Goal: Transaction & Acquisition: Subscribe to service/newsletter

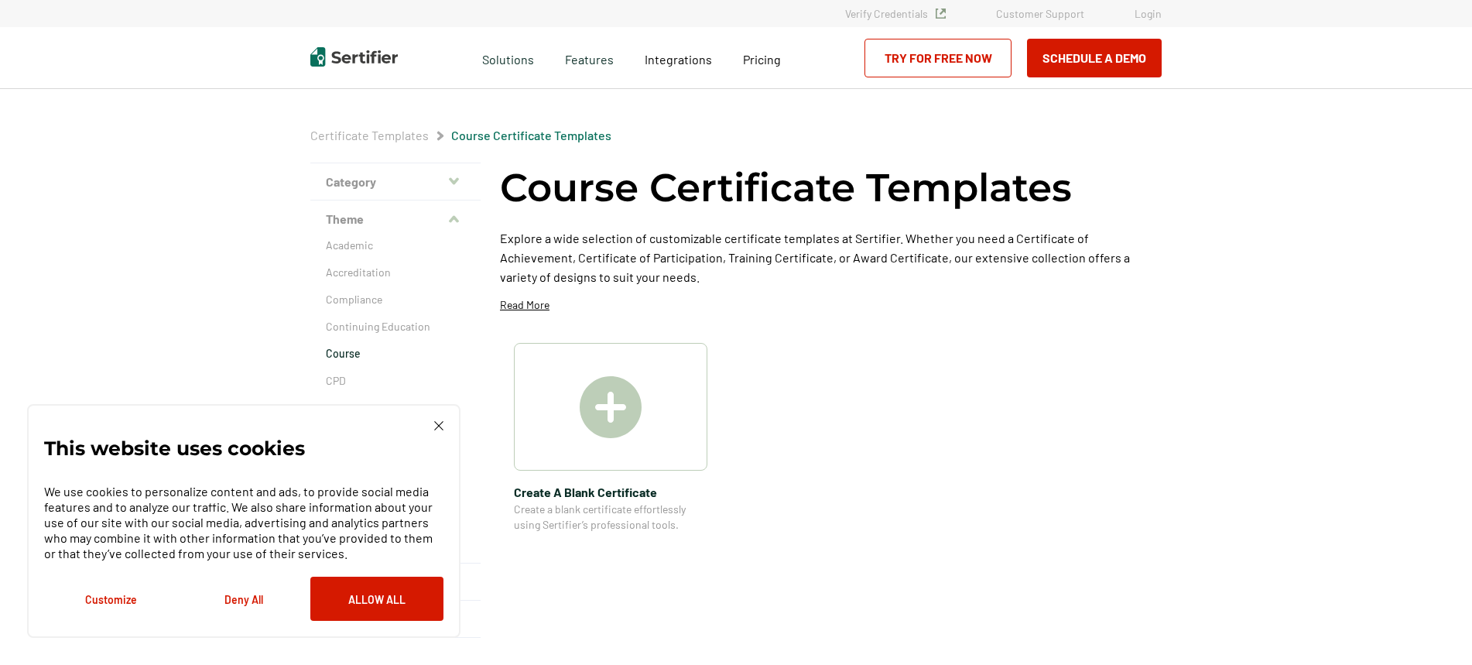
click at [973, 56] on link "Try for Free Now" at bounding box center [937, 58] width 147 height 39
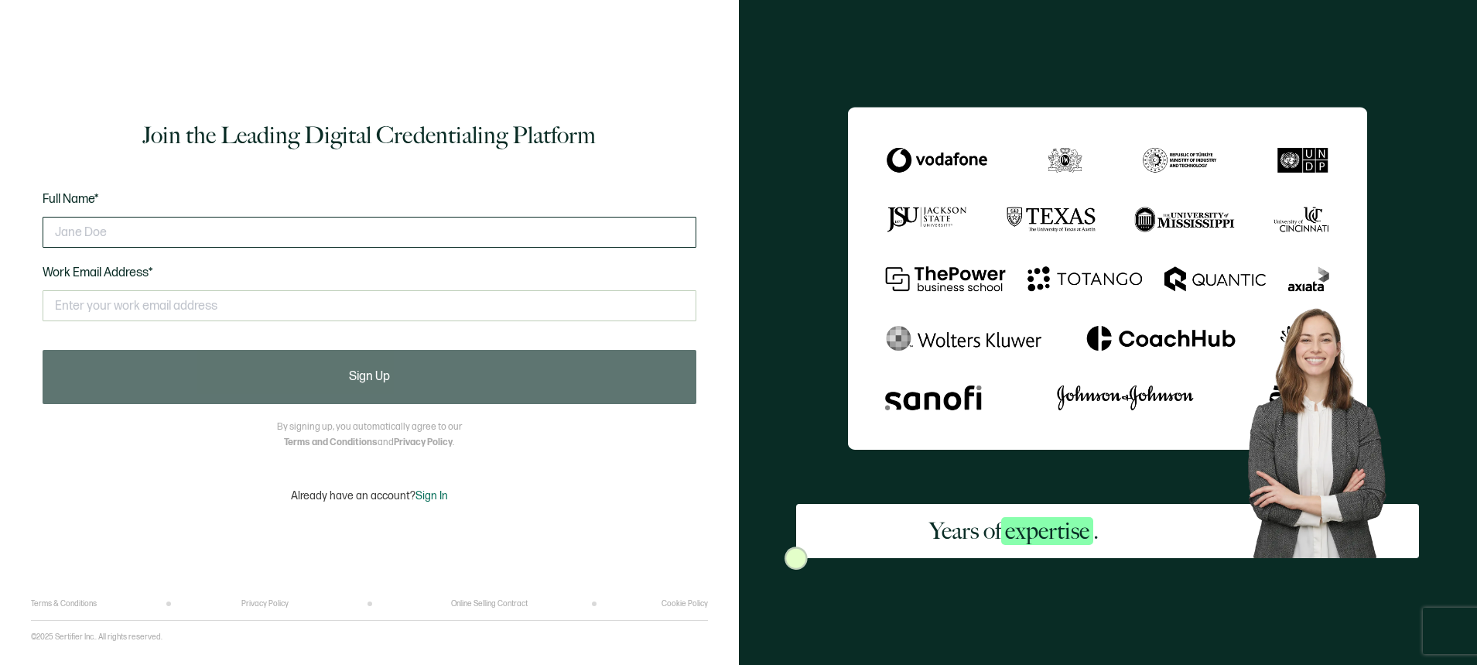
click at [140, 224] on input "text" at bounding box center [370, 232] width 654 height 31
type input "Steve Vilkas"
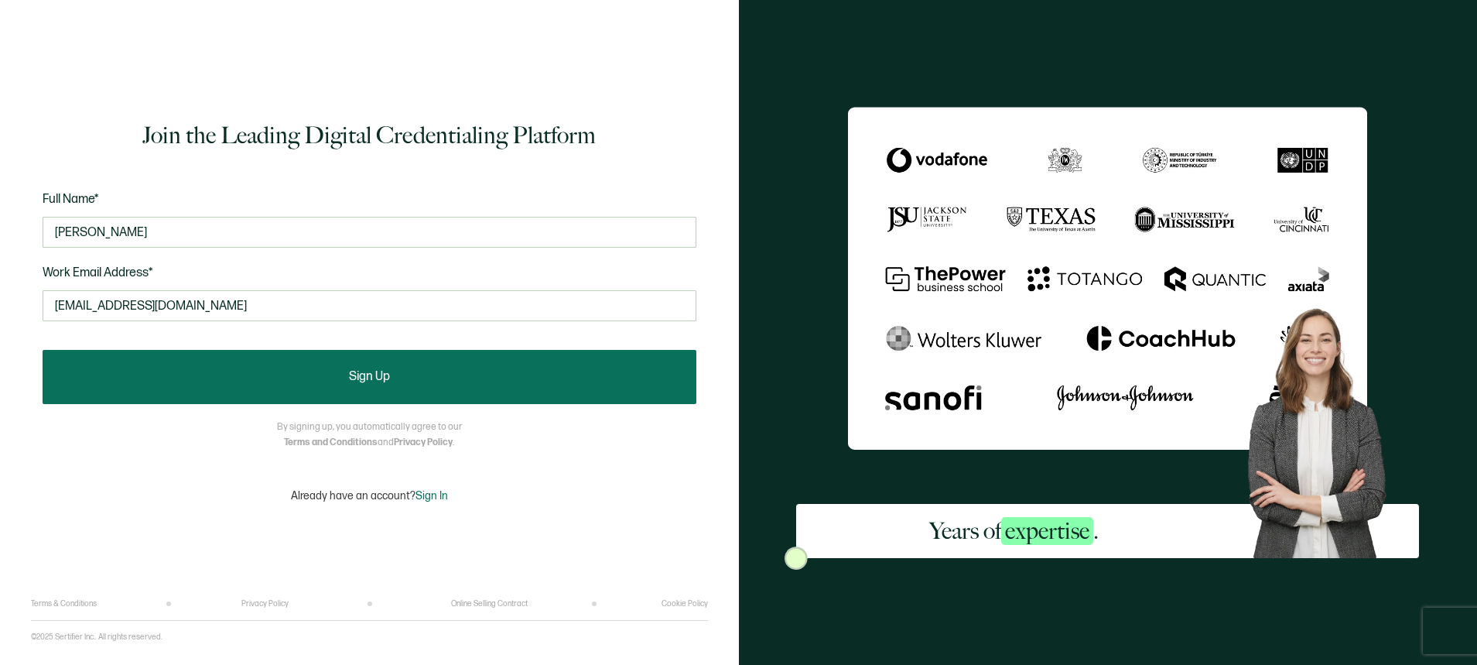
click at [212, 380] on button "Sign Up" at bounding box center [370, 377] width 654 height 54
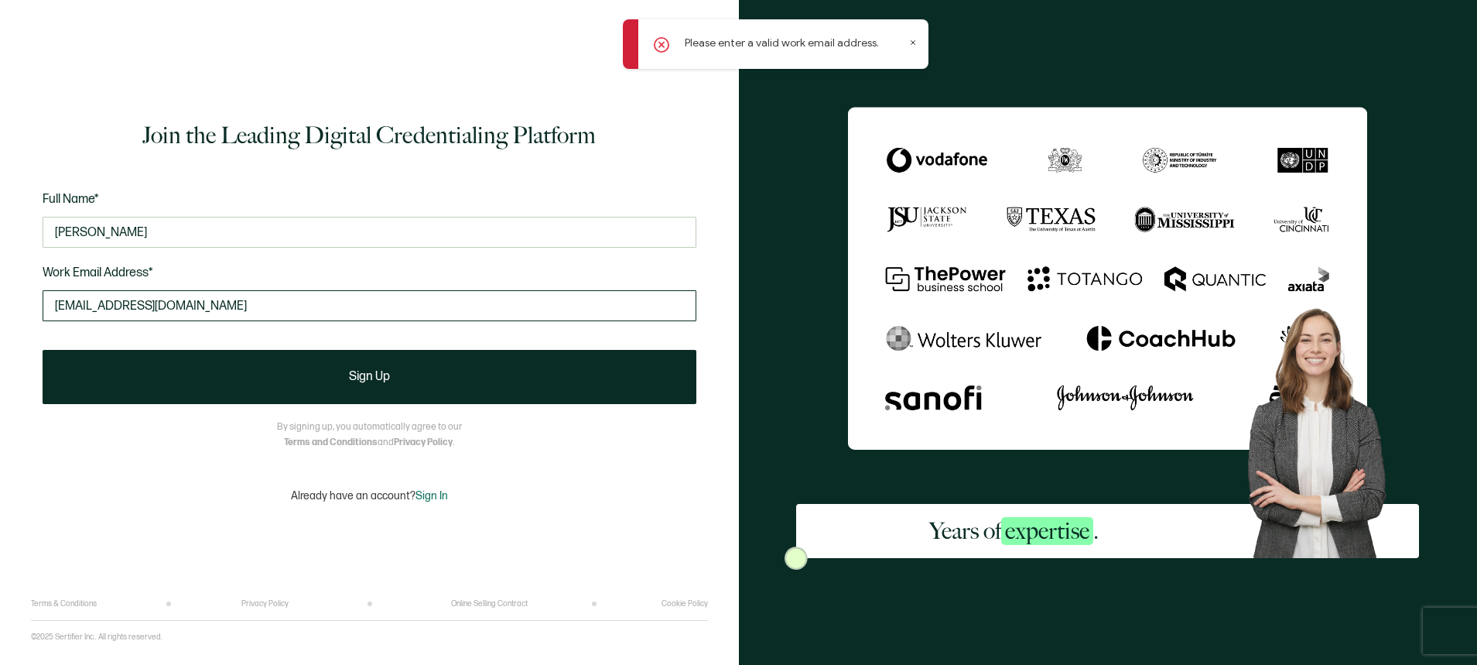
click at [200, 300] on input "projectastra828@gmail.com" at bounding box center [370, 305] width 654 height 31
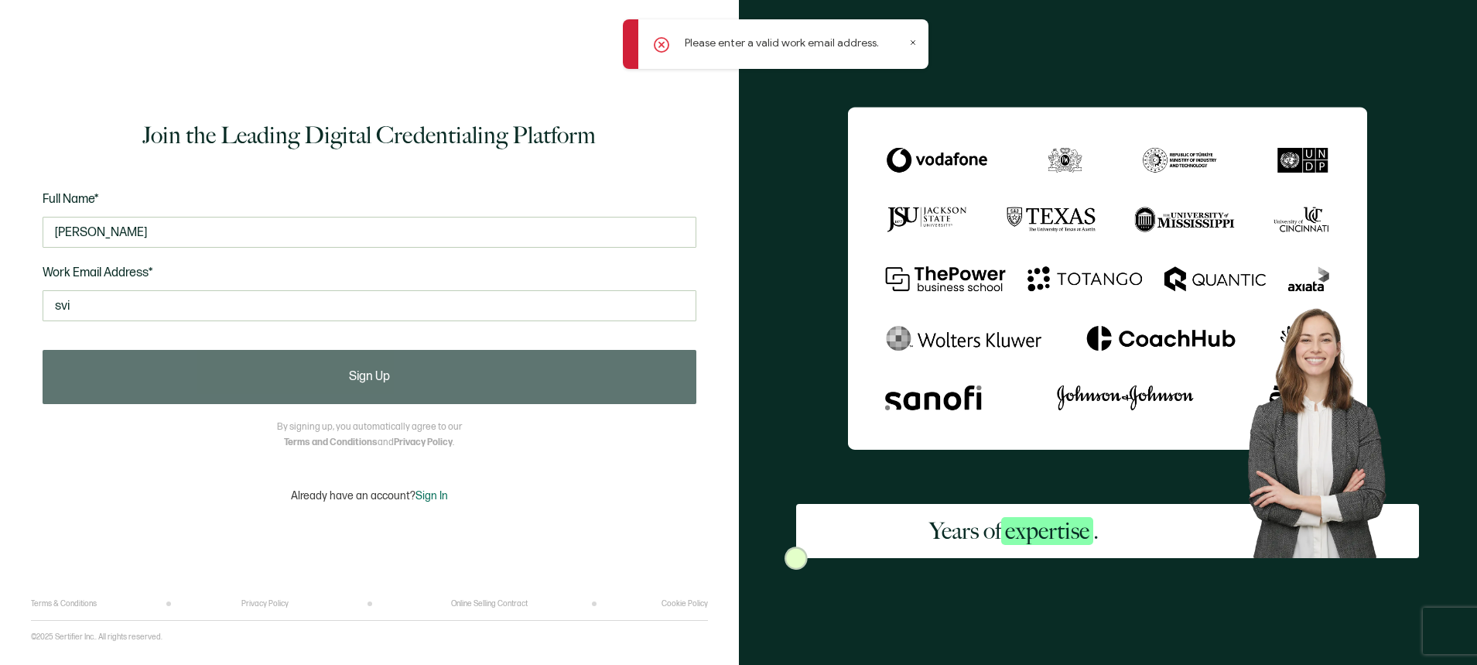
type input "svilkas@prepare4vc.com"
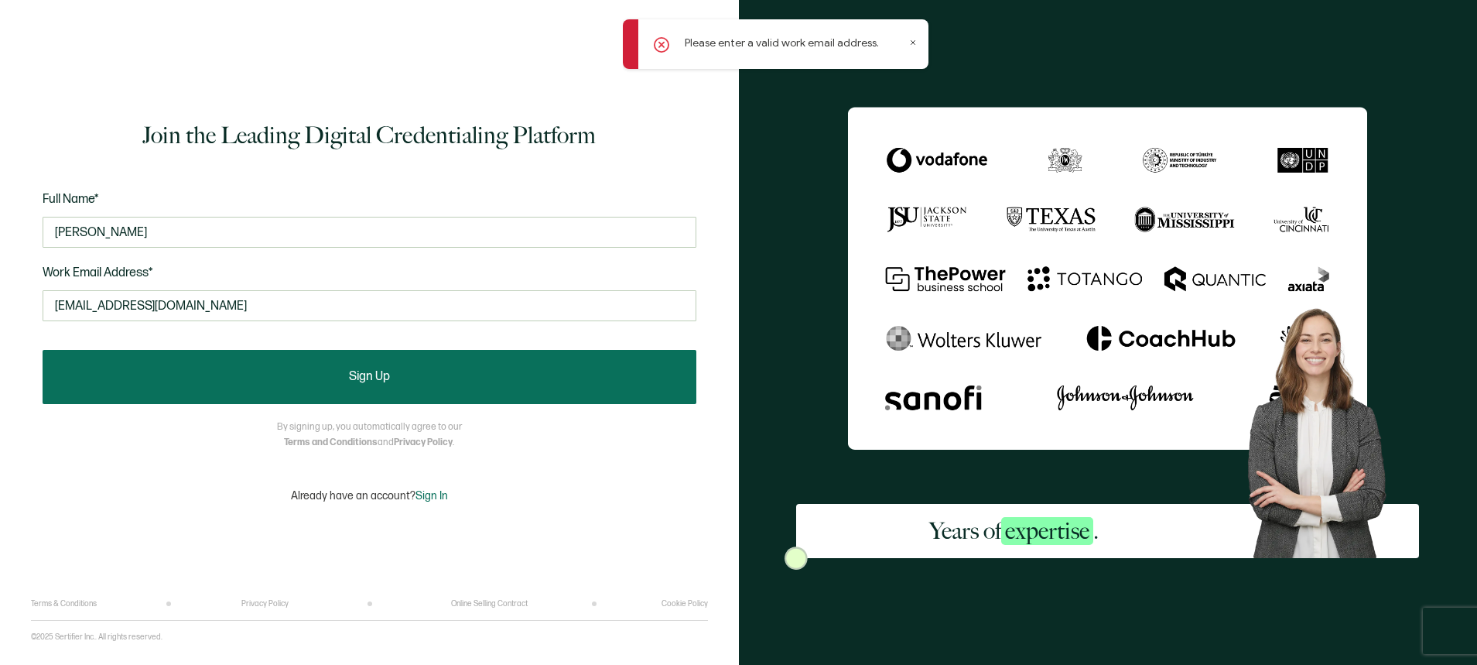
click at [187, 383] on button "Sign Up" at bounding box center [370, 377] width 654 height 54
